Goal: Task Accomplishment & Management: Use online tool/utility

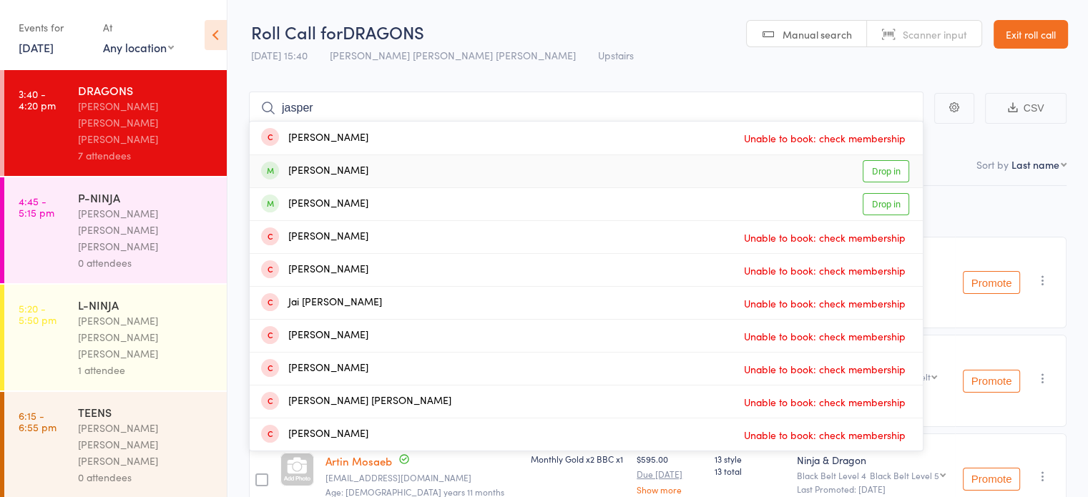
type input "jasper"
click at [332, 163] on div "[PERSON_NAME]" at bounding box center [314, 171] width 107 height 16
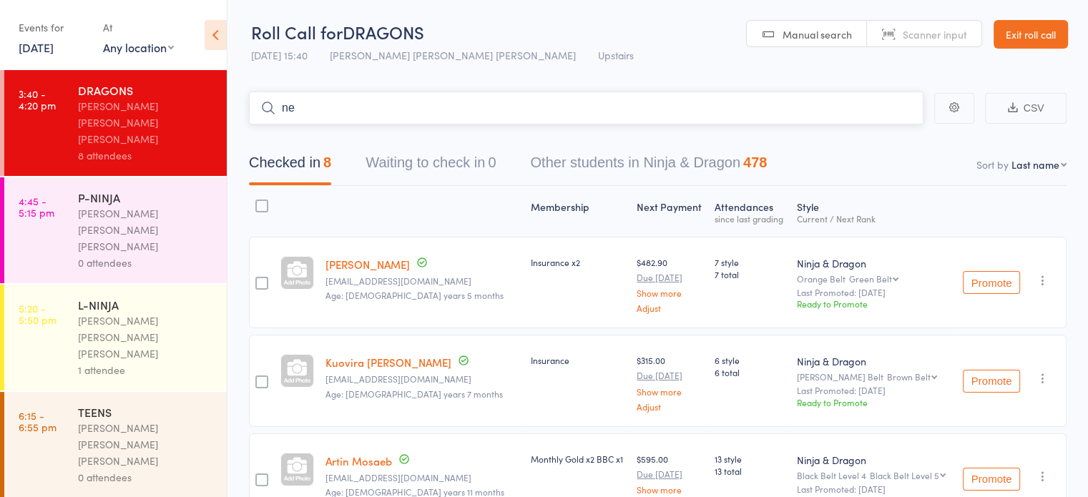
type input "n"
click at [169, 205] on div "[PERSON_NAME] [PERSON_NAME] [PERSON_NAME]" at bounding box center [146, 229] width 137 height 49
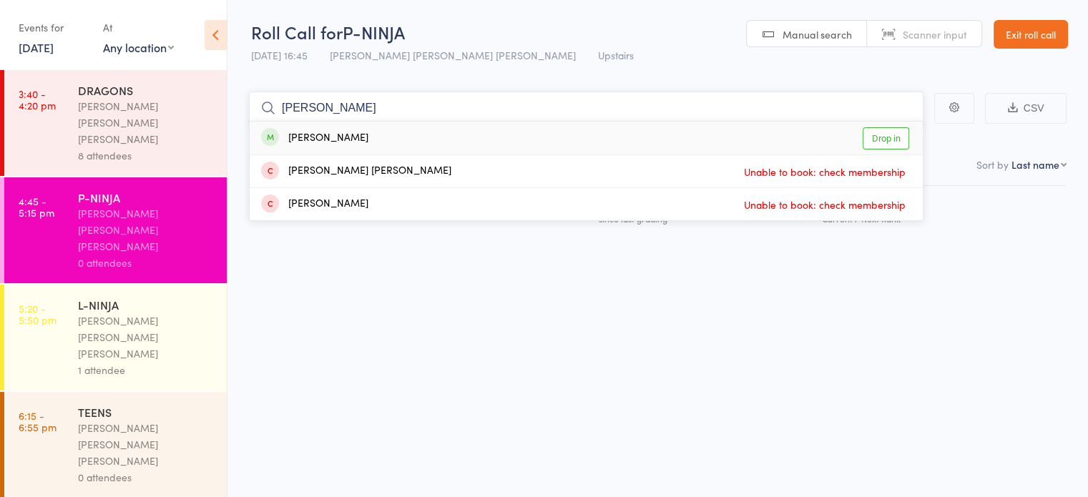
type input "[PERSON_NAME]"
click at [343, 127] on div "[PERSON_NAME] Drop in" at bounding box center [586, 138] width 673 height 33
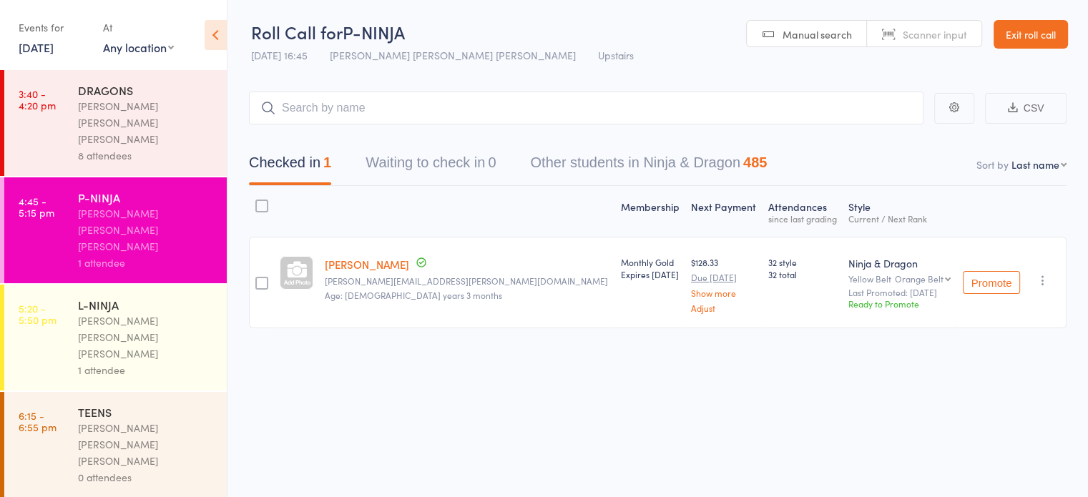
click at [343, 127] on div "Checked in 1 Waiting to check in 0 Other students in Ninja & Dragon 485" at bounding box center [657, 155] width 817 height 62
click at [378, 133] on div "Checked in 1 Waiting to check in 0 Other students in Ninja & Dragon 485" at bounding box center [657, 155] width 817 height 62
click at [380, 119] on input "search" at bounding box center [586, 108] width 674 height 33
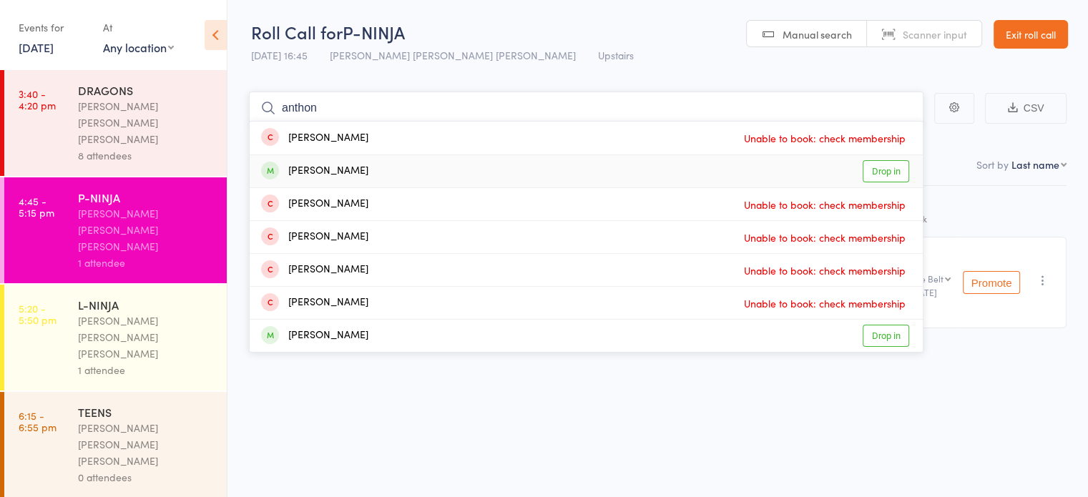
type input "anthon"
click at [379, 160] on div "[PERSON_NAME] Drop in" at bounding box center [586, 171] width 673 height 32
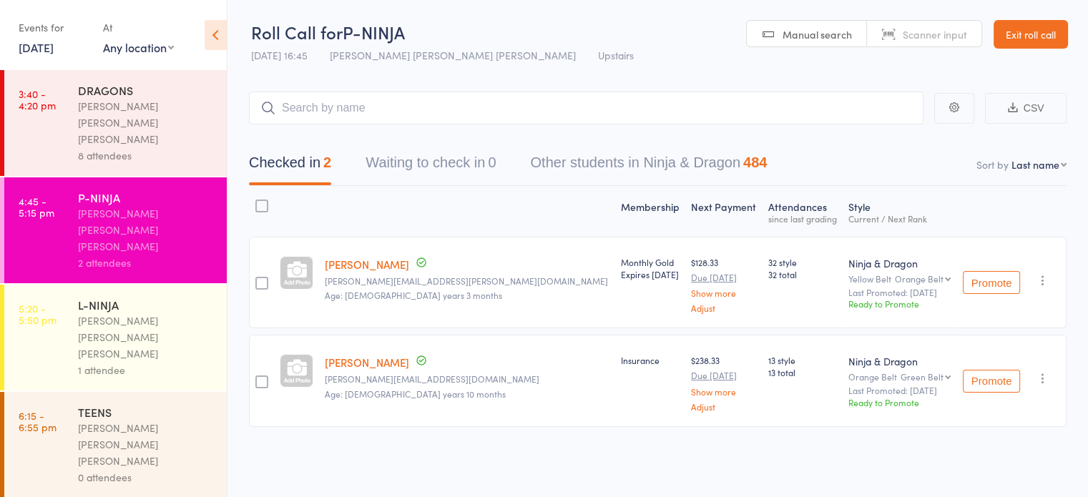
click at [76, 285] on link "5:20 - 5:50 pm L-NINJA [PERSON_NAME] [PERSON_NAME] [PERSON_NAME] 1 attendee" at bounding box center [115, 338] width 222 height 106
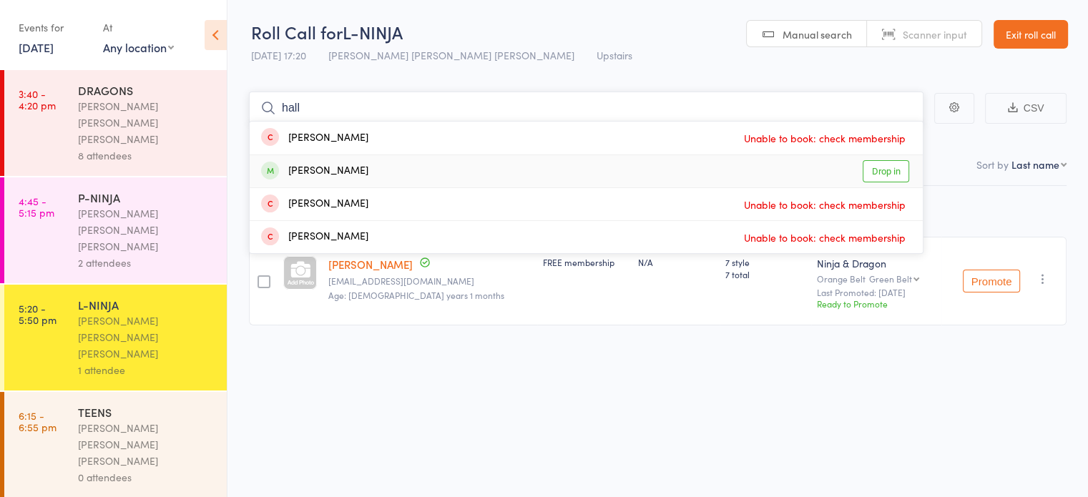
type input "hall"
click at [365, 179] on div "[PERSON_NAME] Drop in" at bounding box center [586, 171] width 673 height 32
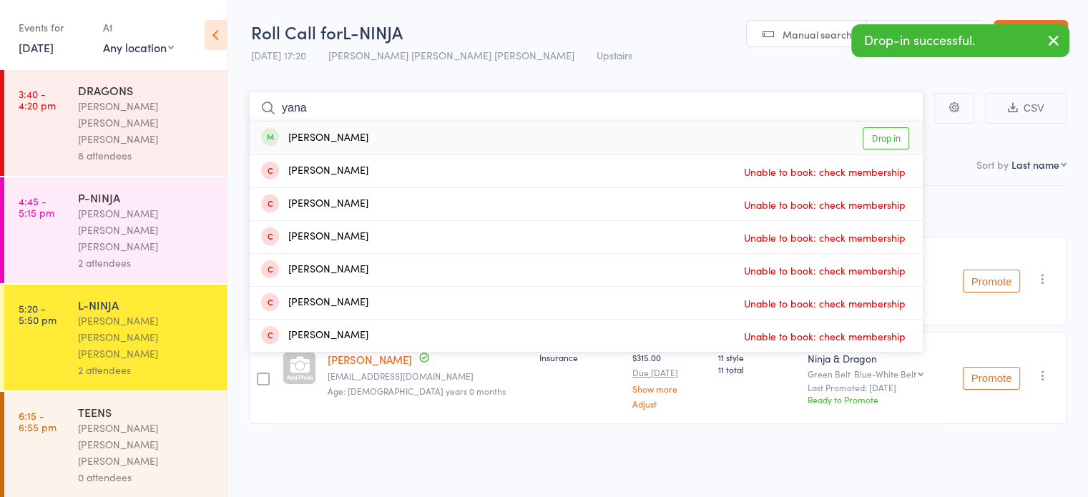
type input "yana"
click at [396, 139] on div "[PERSON_NAME] Drop in" at bounding box center [586, 138] width 673 height 33
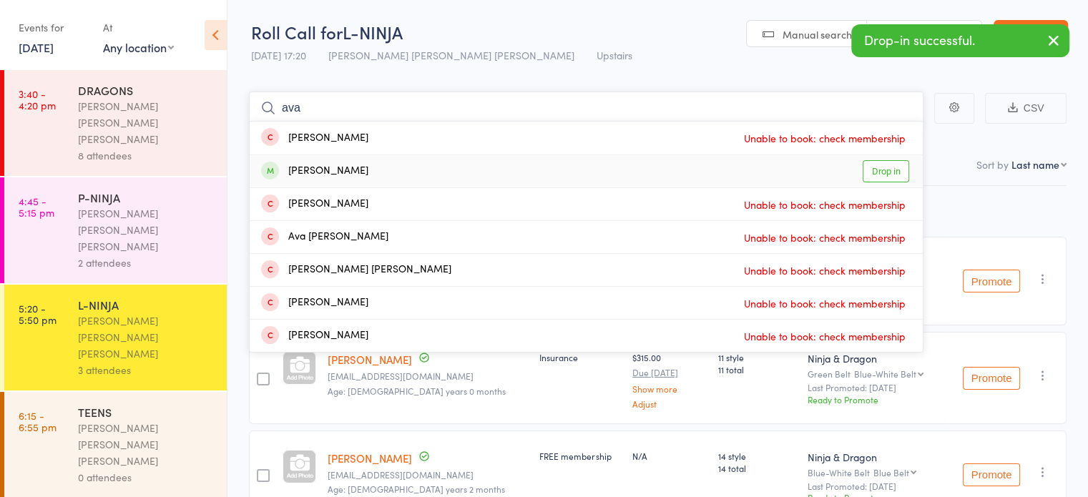
type input "ava"
click at [398, 167] on div "[PERSON_NAME] Drop in" at bounding box center [586, 171] width 673 height 32
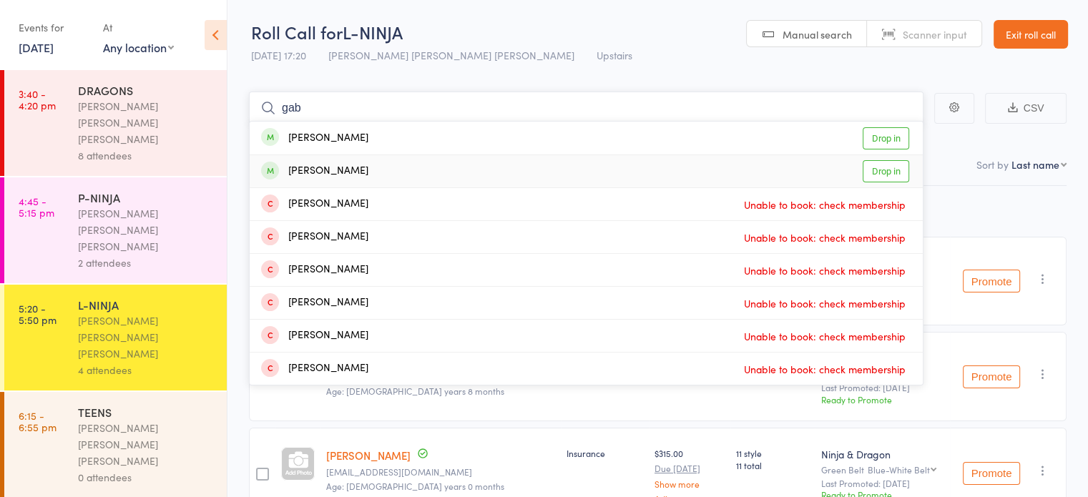
type input "gab"
click at [413, 159] on div "[PERSON_NAME] Drop in" at bounding box center [586, 171] width 673 height 32
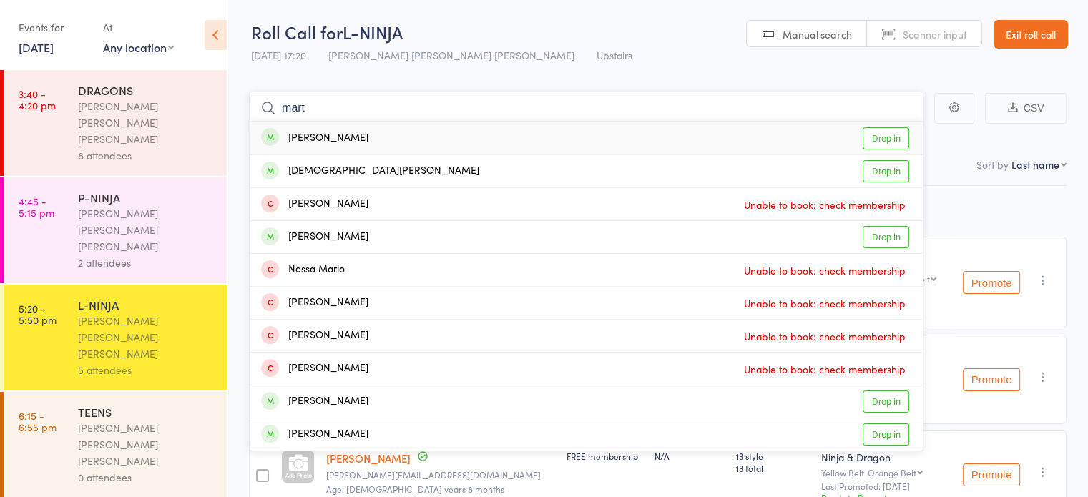
type input "mart"
click at [473, 148] on div "[PERSON_NAME] Drop in" at bounding box center [586, 138] width 673 height 33
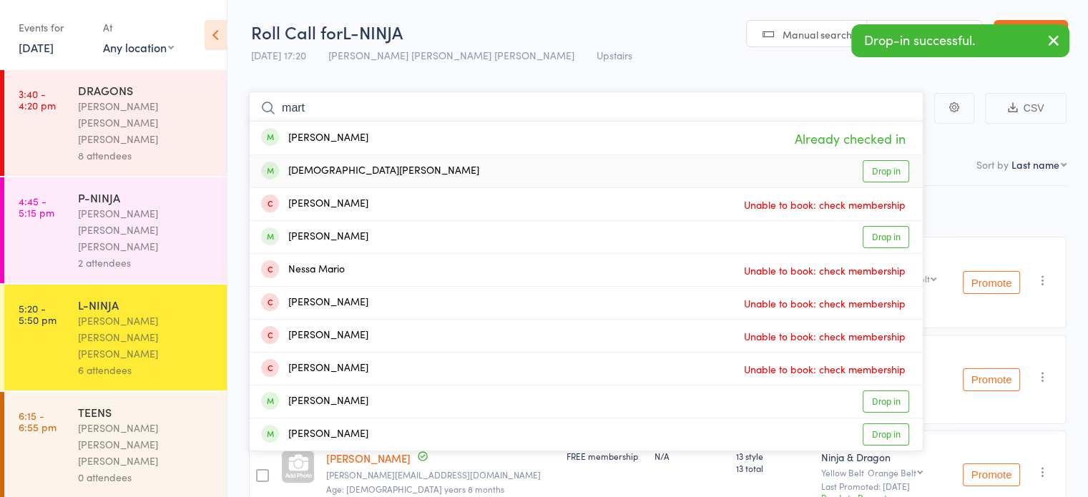
type input "mart"
click at [465, 169] on div "[PERSON_NAME] Drop in" at bounding box center [586, 171] width 673 height 32
